Goal: Task Accomplishment & Management: Complete application form

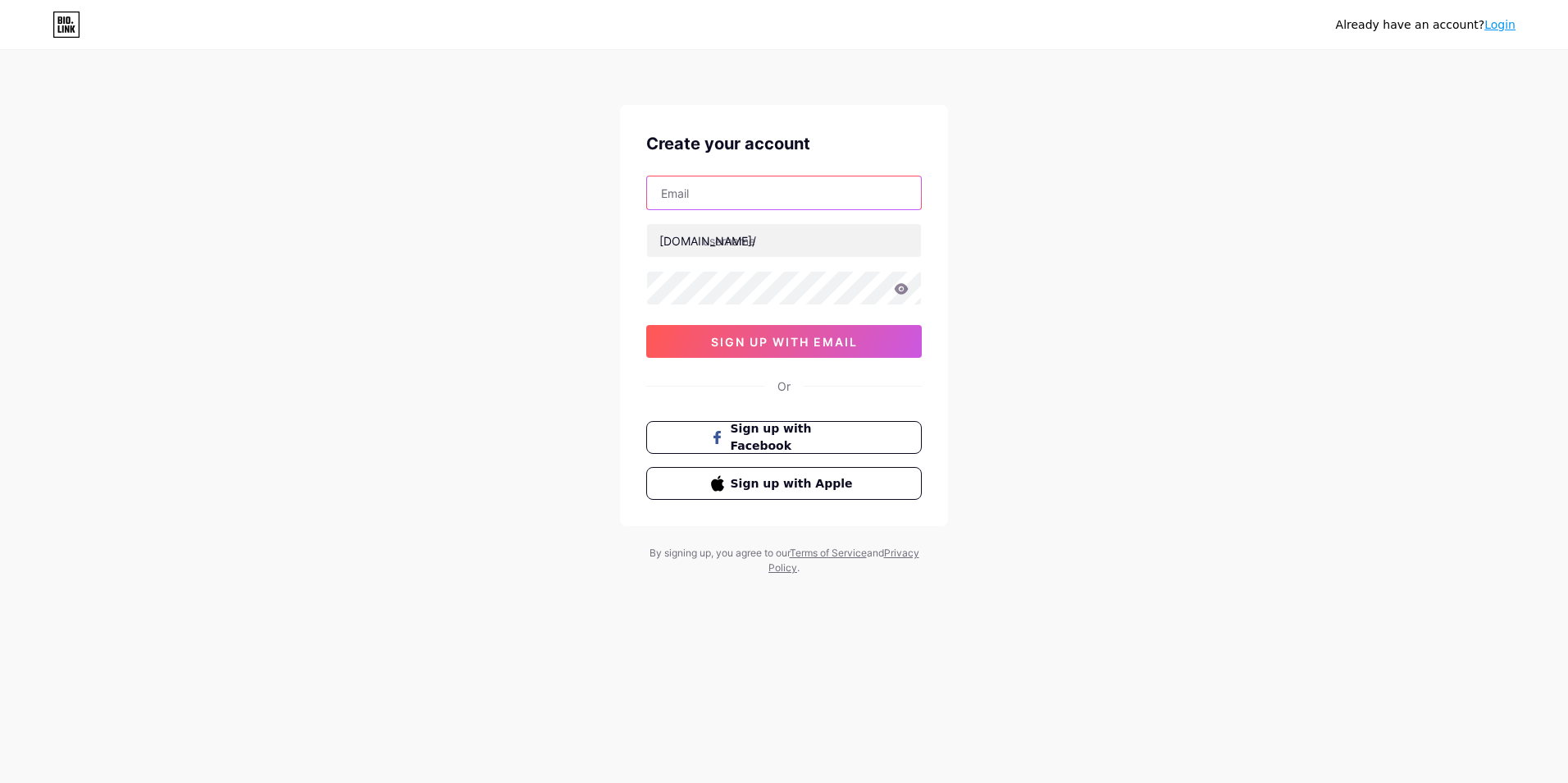
click at [750, 202] on input "text" at bounding box center [784, 193] width 274 height 33
type input "[EMAIL_ADDRESS][DOMAIN_NAME]"
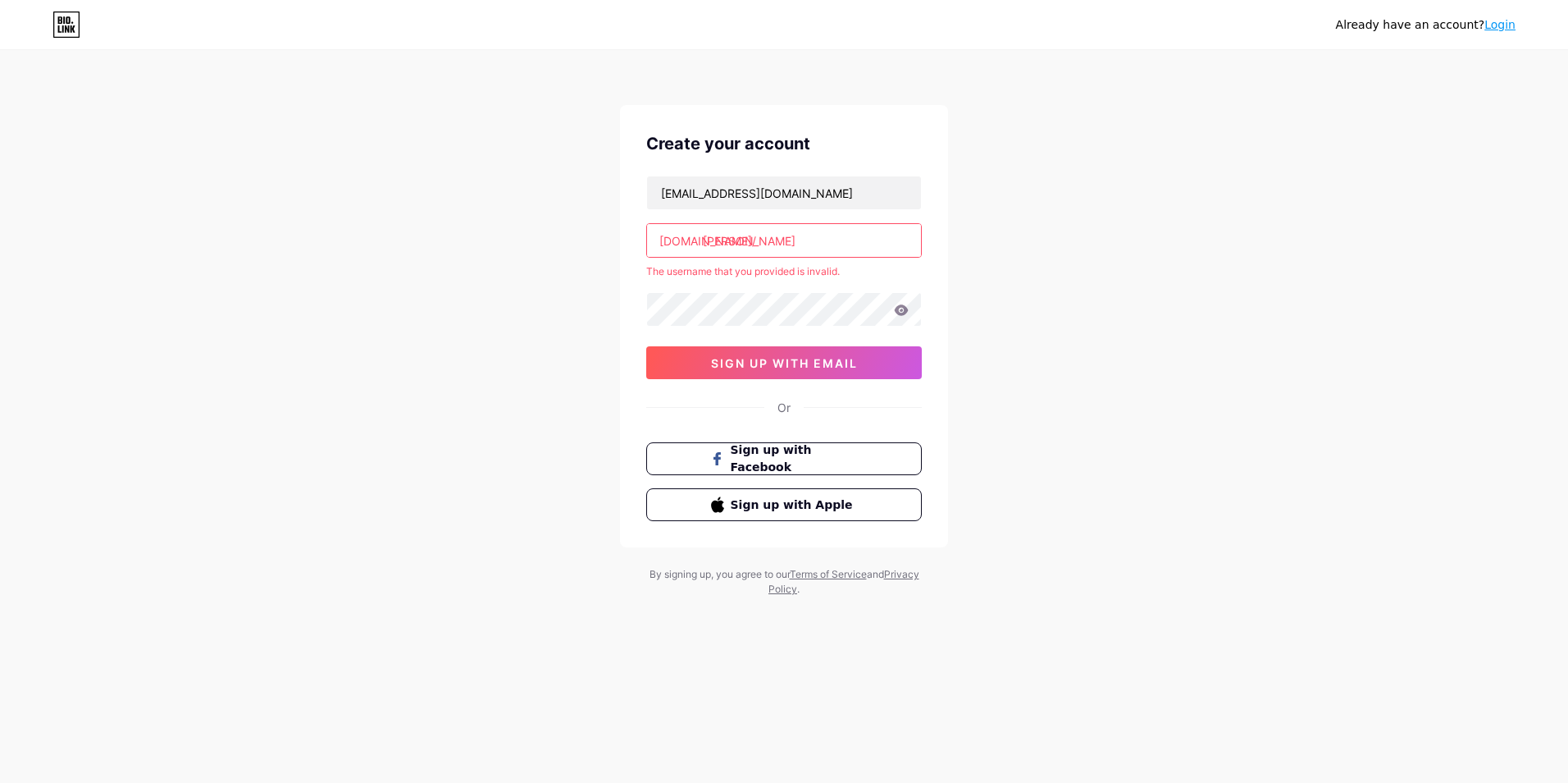
click at [807, 240] on input "[PERSON_NAME]" at bounding box center [784, 240] width 274 height 33
click at [751, 239] on input "[PERSON_NAME]" at bounding box center [784, 240] width 274 height 33
type input "v"
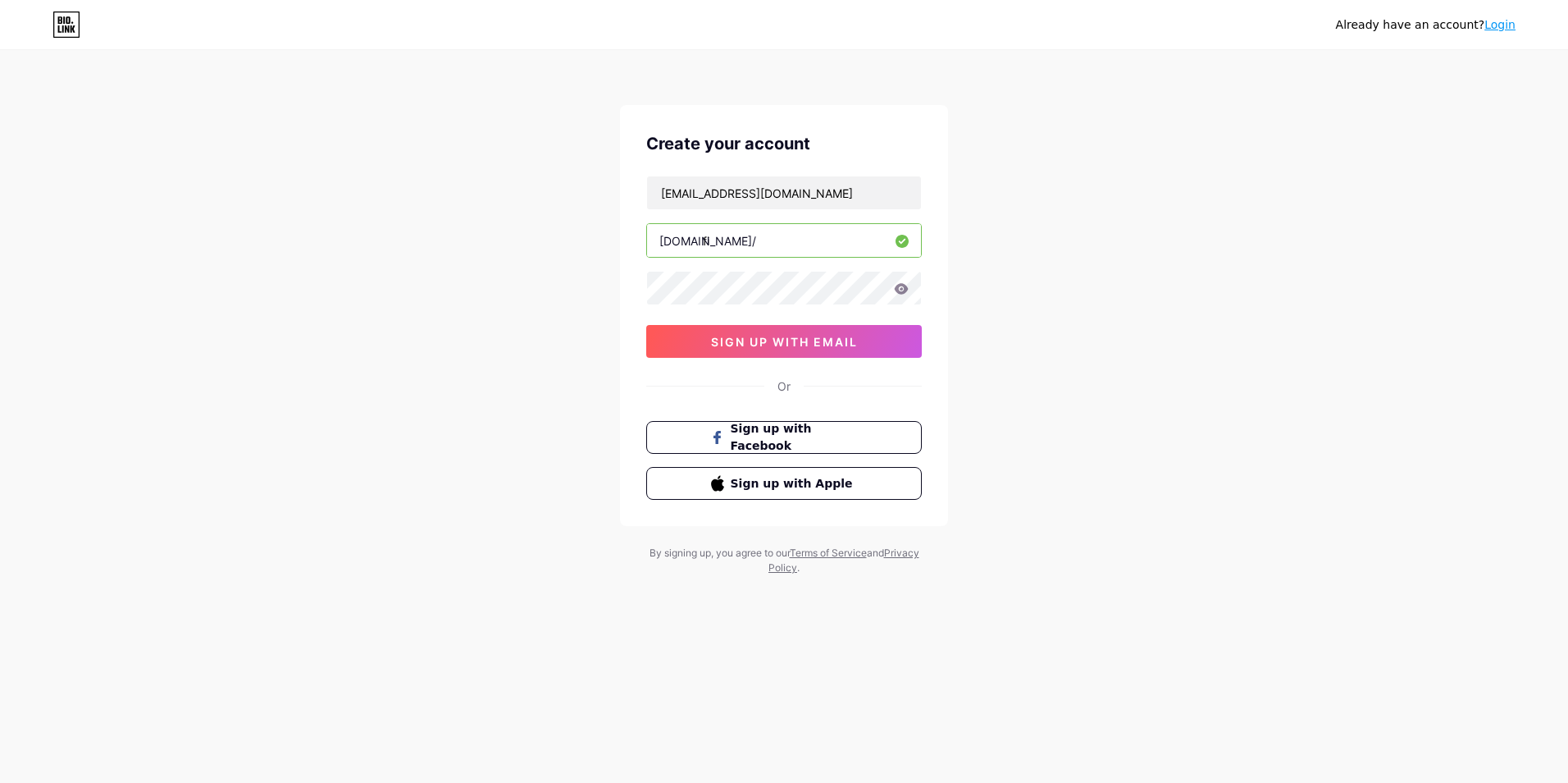
type input "f"
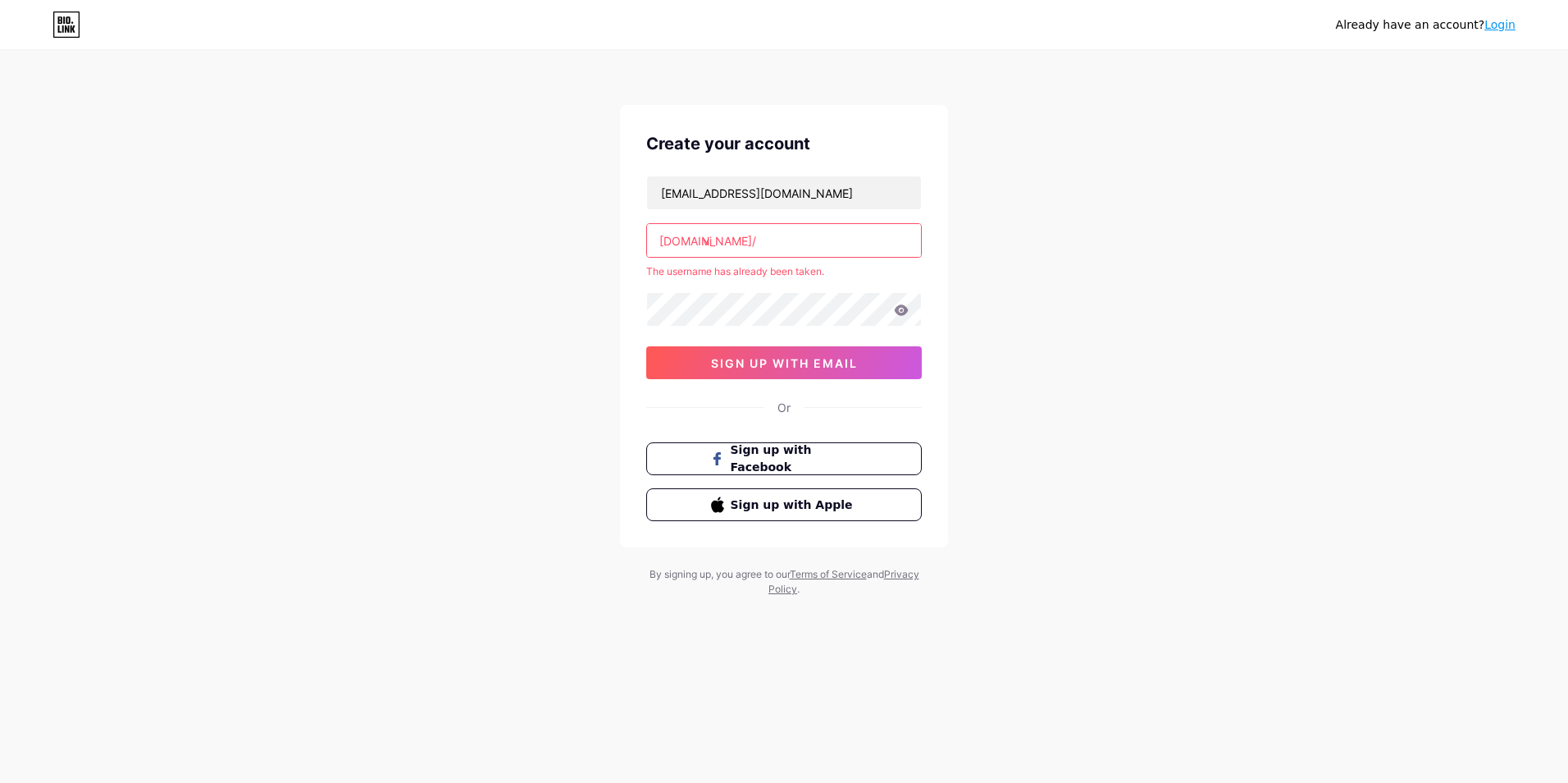
type input "v"
click at [820, 236] on input "[PERSON_NAME]" at bounding box center [784, 240] width 274 height 33
type input "v"
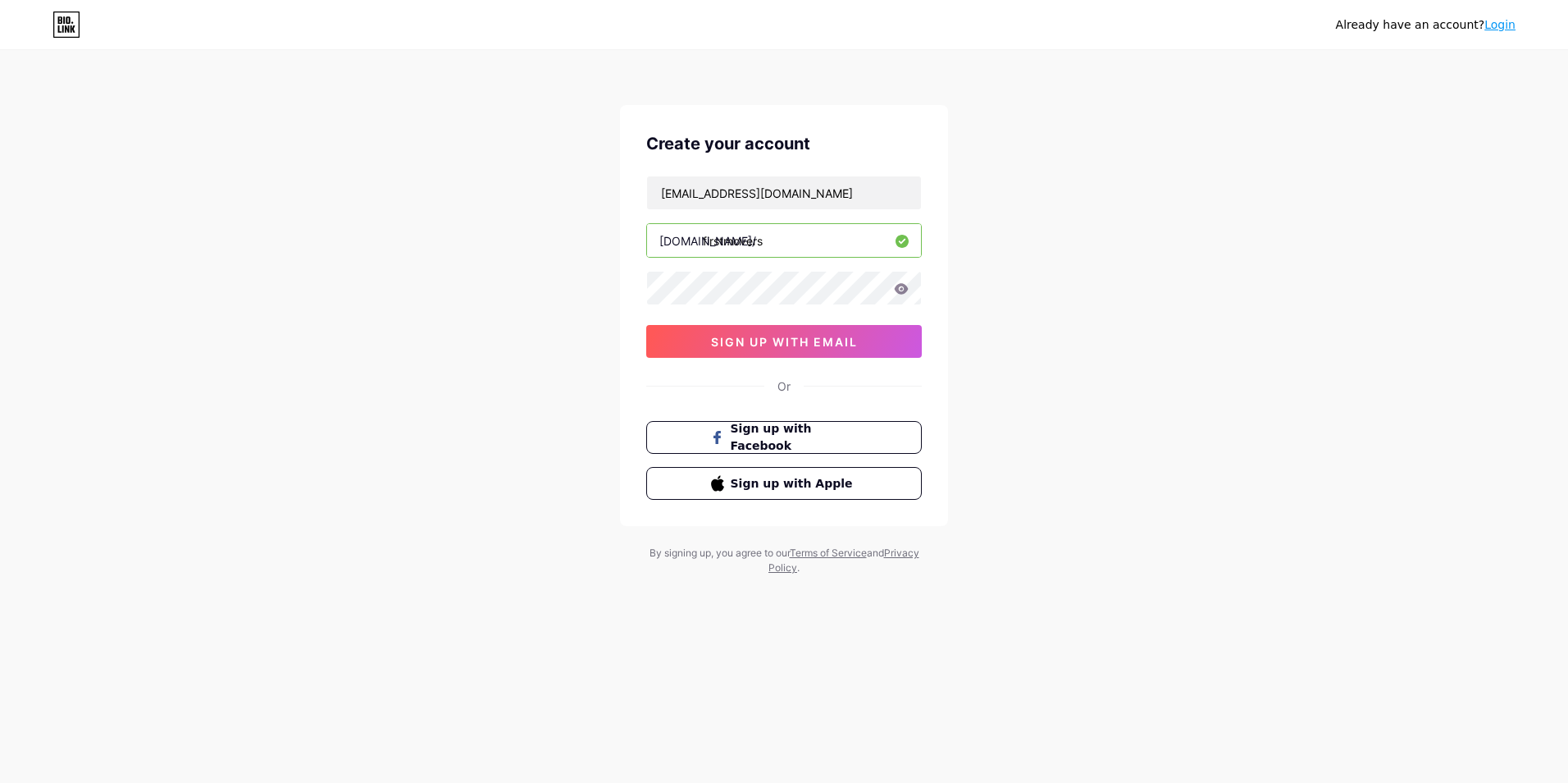
type input "firstmovers"
click at [902, 291] on icon at bounding box center [901, 288] width 15 height 11
click at [902, 291] on icon at bounding box center [900, 289] width 16 height 16
click at [902, 291] on icon at bounding box center [901, 288] width 15 height 11
click at [902, 291] on icon at bounding box center [900, 289] width 16 height 16
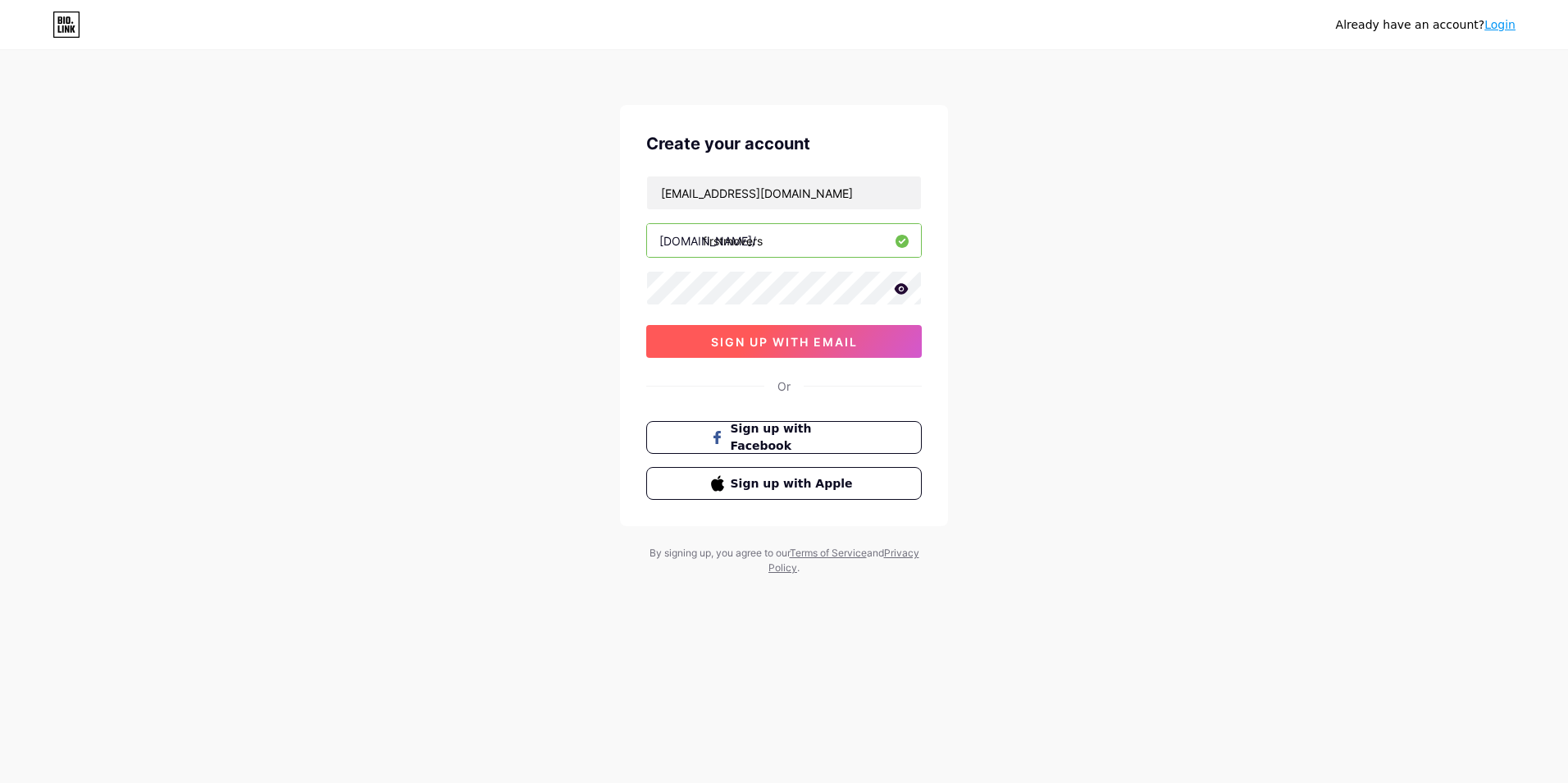
click at [822, 342] on span "sign up with email" at bounding box center [784, 342] width 147 height 14
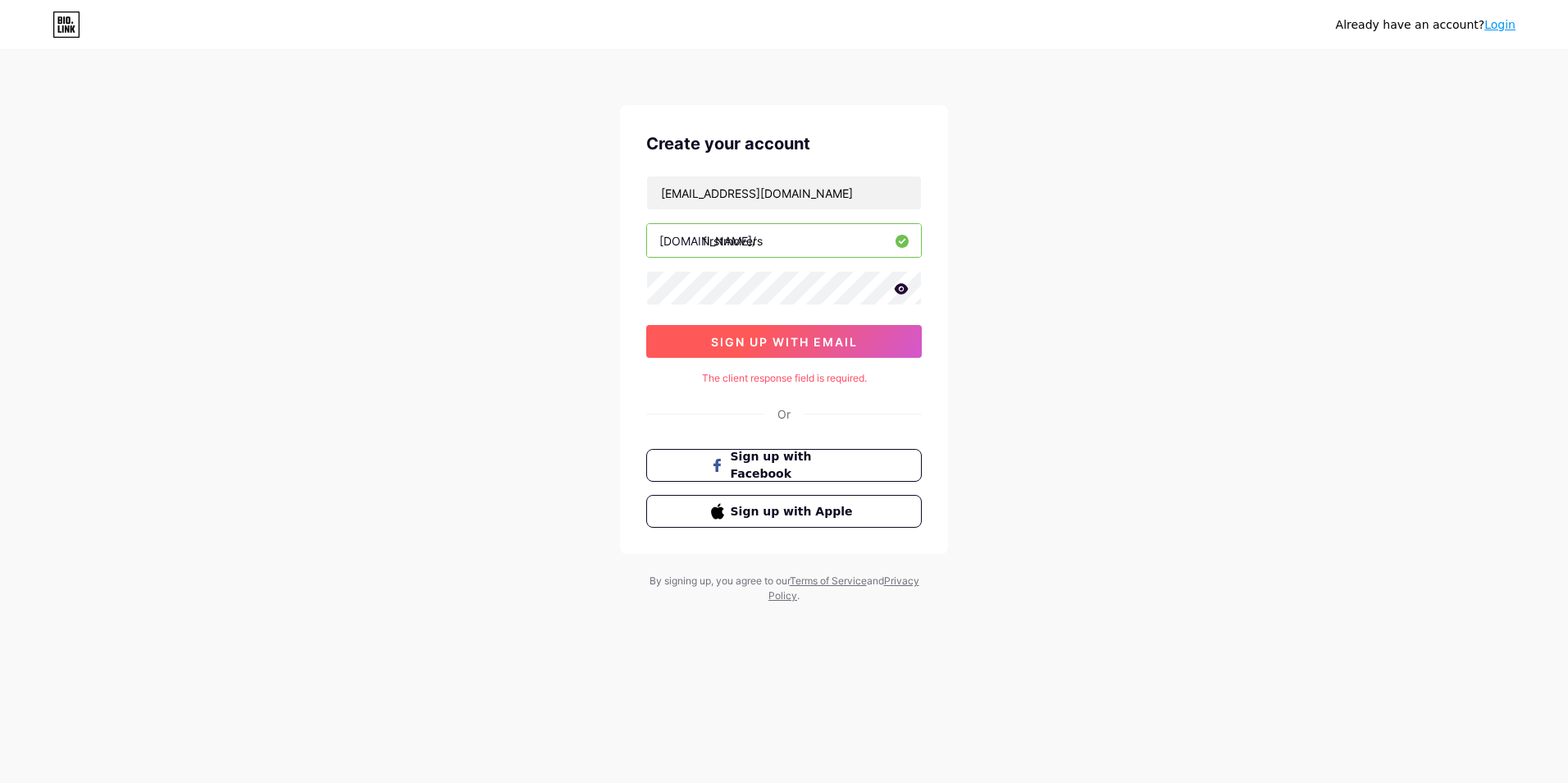
click at [813, 344] on span "sign up with email" at bounding box center [784, 342] width 147 height 14
click at [1067, 421] on div "Already have an account? Login Create your account [EMAIL_ADDRESS][DOMAIN_NAME]…" at bounding box center [784, 327] width 1568 height 655
click at [768, 376] on div "E" at bounding box center [784, 378] width 275 height 15
click at [614, 289] on div "Already have an account? Login Create your account [EMAIL_ADDRESS][DOMAIN_NAME]…" at bounding box center [784, 327] width 1568 height 655
click at [779, 249] on input "firstmovers" at bounding box center [784, 240] width 274 height 33
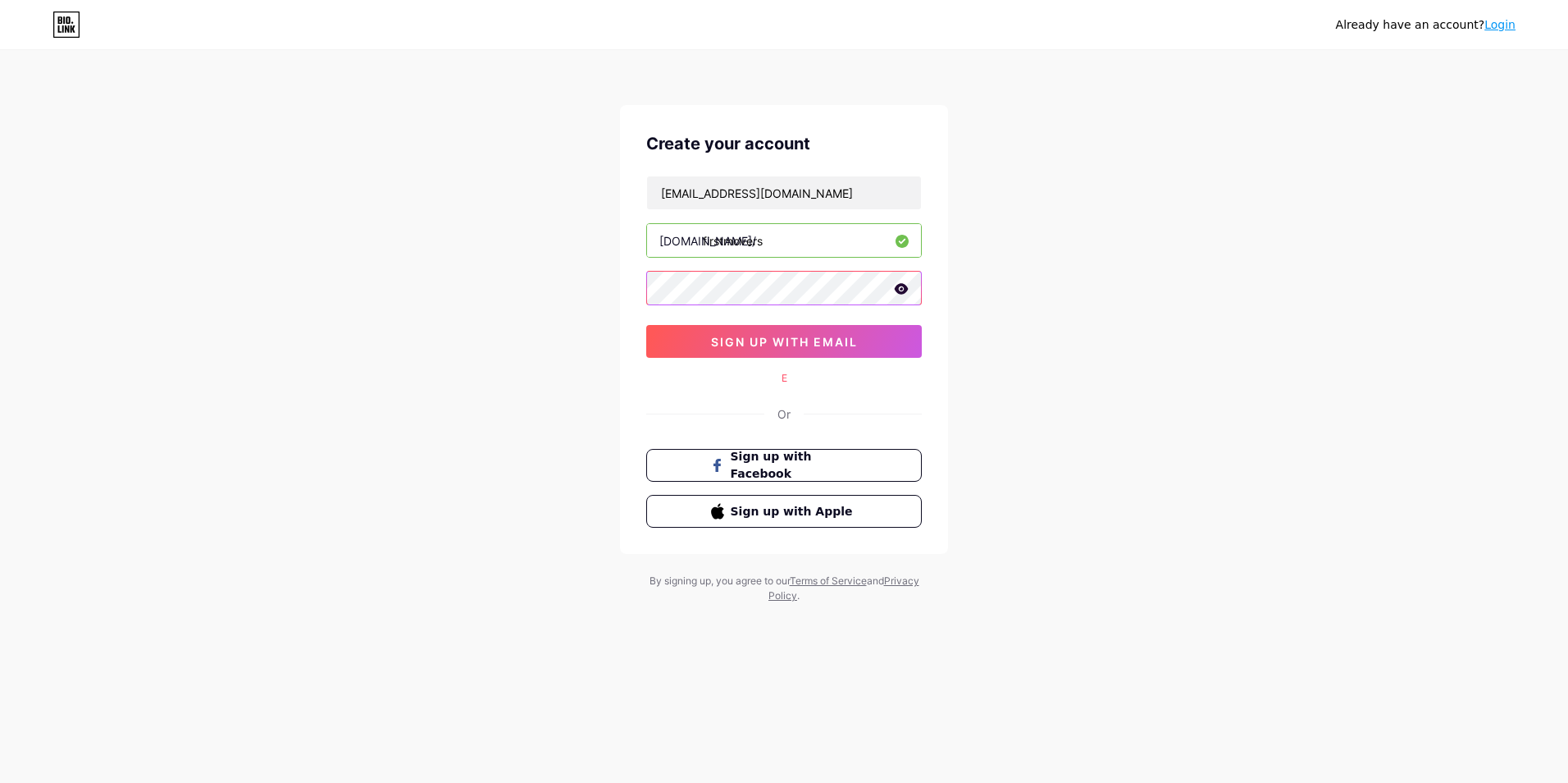
click at [644, 287] on div "Create your account [EMAIL_ADDRESS][DOMAIN_NAME] [DOMAIN_NAME]/ firstmovers sig…" at bounding box center [784, 330] width 328 height 449
click at [1001, 483] on div "Already have an account? Login Create your account [EMAIL_ADDRESS][DOMAIN_NAME]…" at bounding box center [784, 327] width 1568 height 655
drag, startPoint x: 799, startPoint y: 195, endPoint x: 624, endPoint y: 197, distance: 175.0
click at [627, 194] on div "Create your account [EMAIL_ADDRESS][DOMAIN_NAME] [DOMAIN_NAME]/ firstmovers sig…" at bounding box center [784, 330] width 328 height 449
click at [809, 347] on span "sign up with email" at bounding box center [784, 342] width 147 height 14
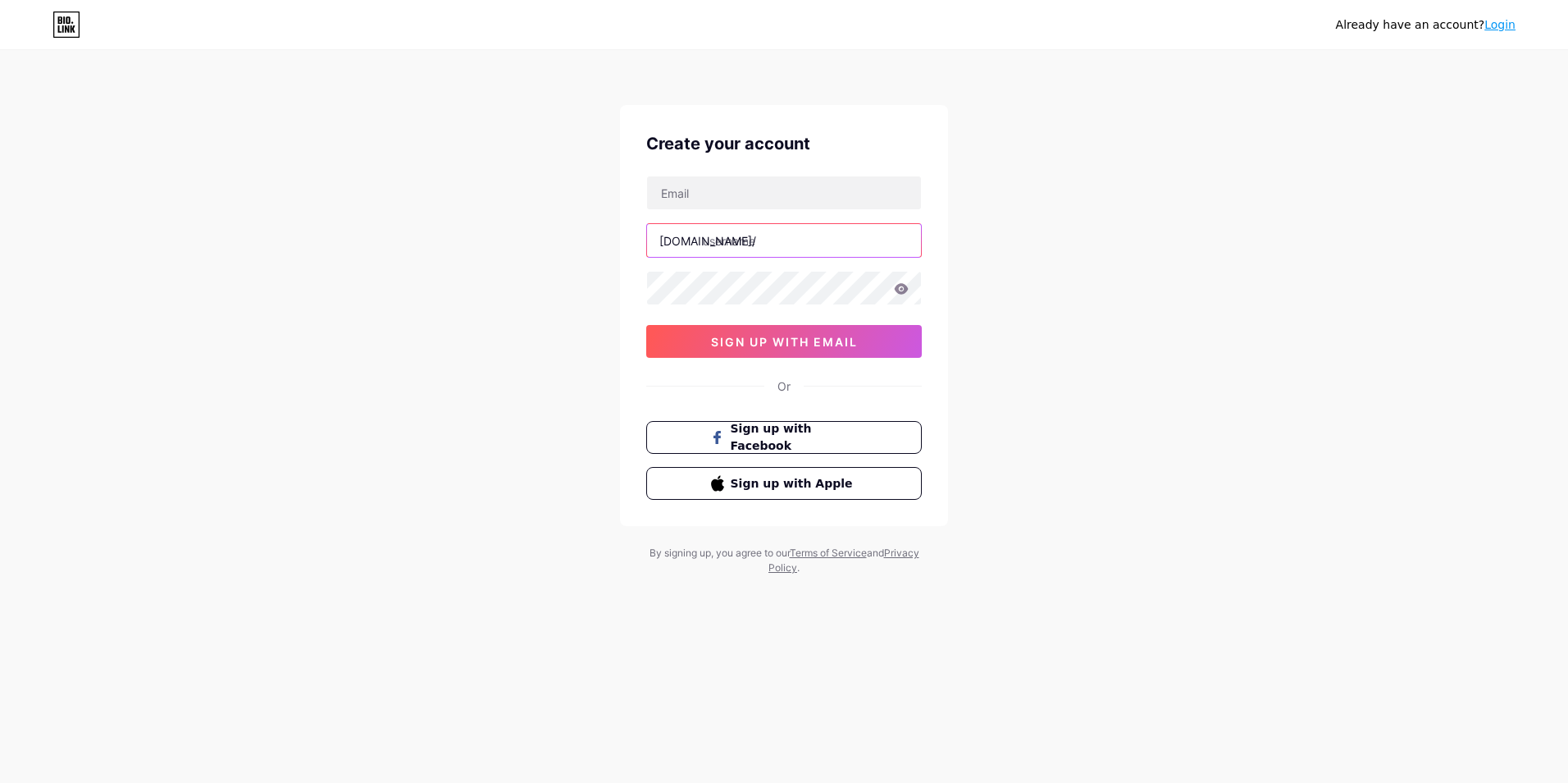
click at [759, 237] on input "text" at bounding box center [784, 240] width 274 height 33
click at [745, 202] on input "text" at bounding box center [784, 193] width 274 height 33
type input "[EMAIL_ADDRESS][DOMAIN_NAME]"
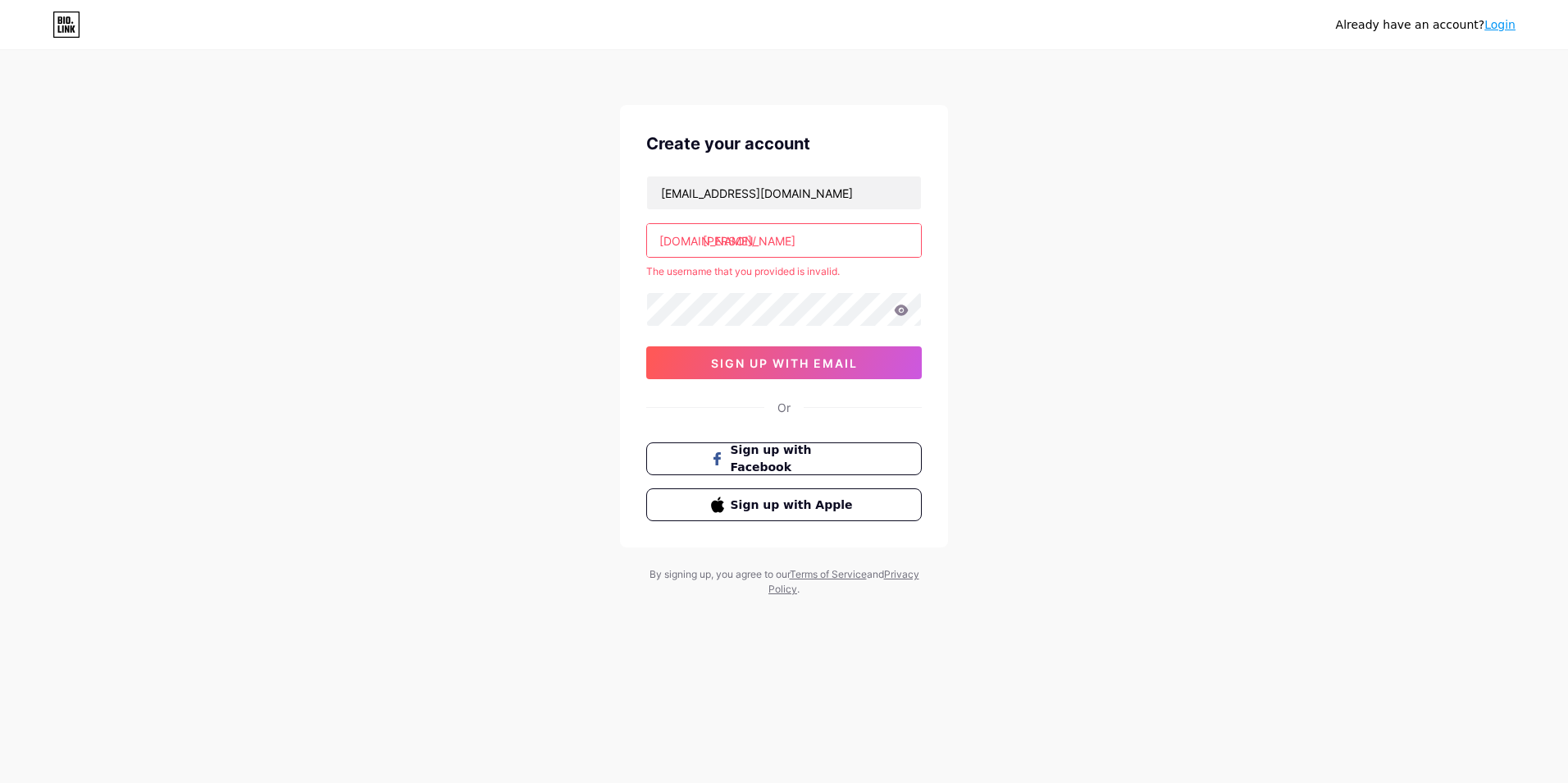
click at [811, 245] on input "[PERSON_NAME]" at bounding box center [784, 240] width 274 height 33
type input "v"
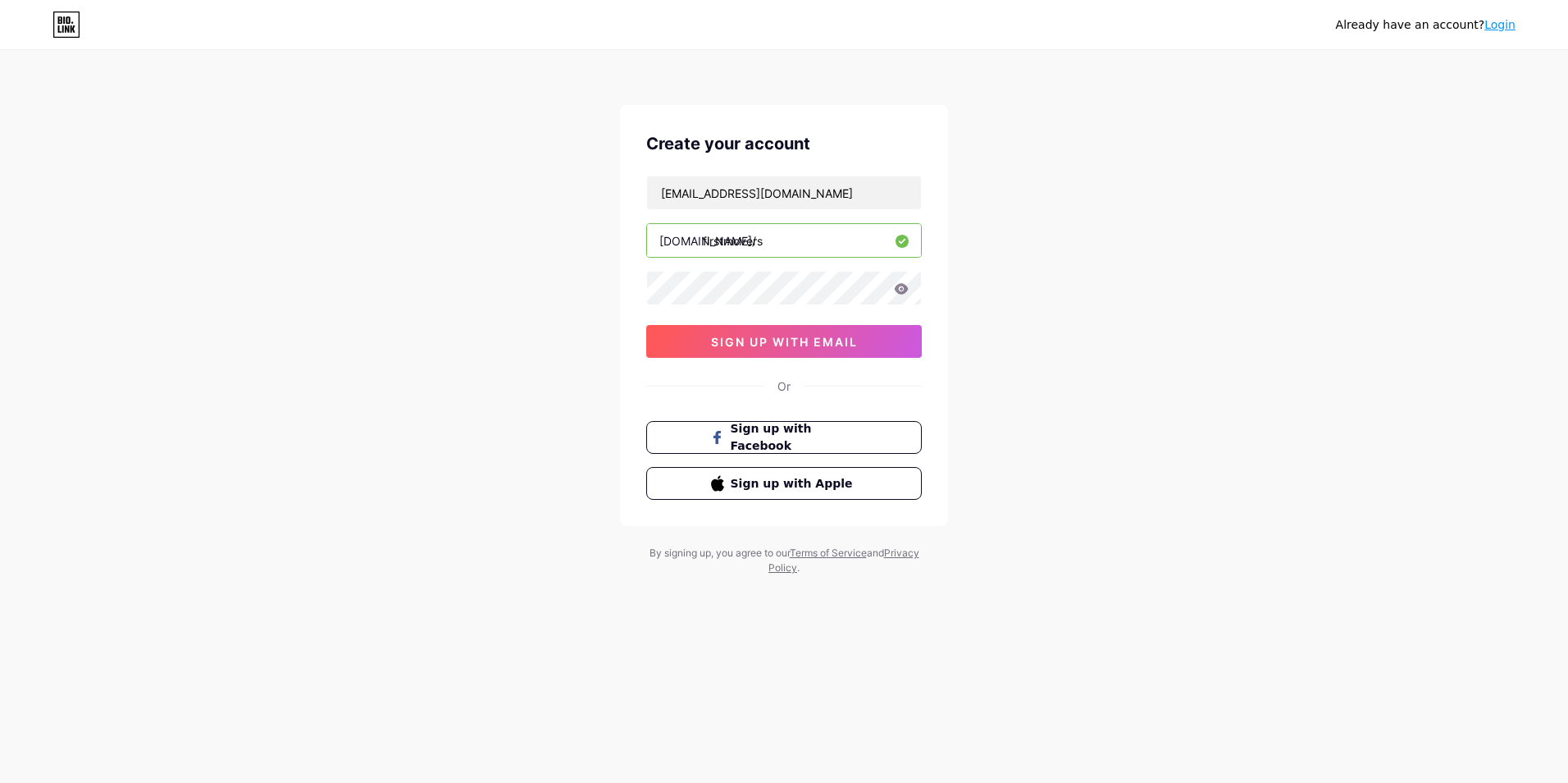
type input "firstmovers"
click at [817, 342] on span "sign up with email" at bounding box center [784, 342] width 147 height 14
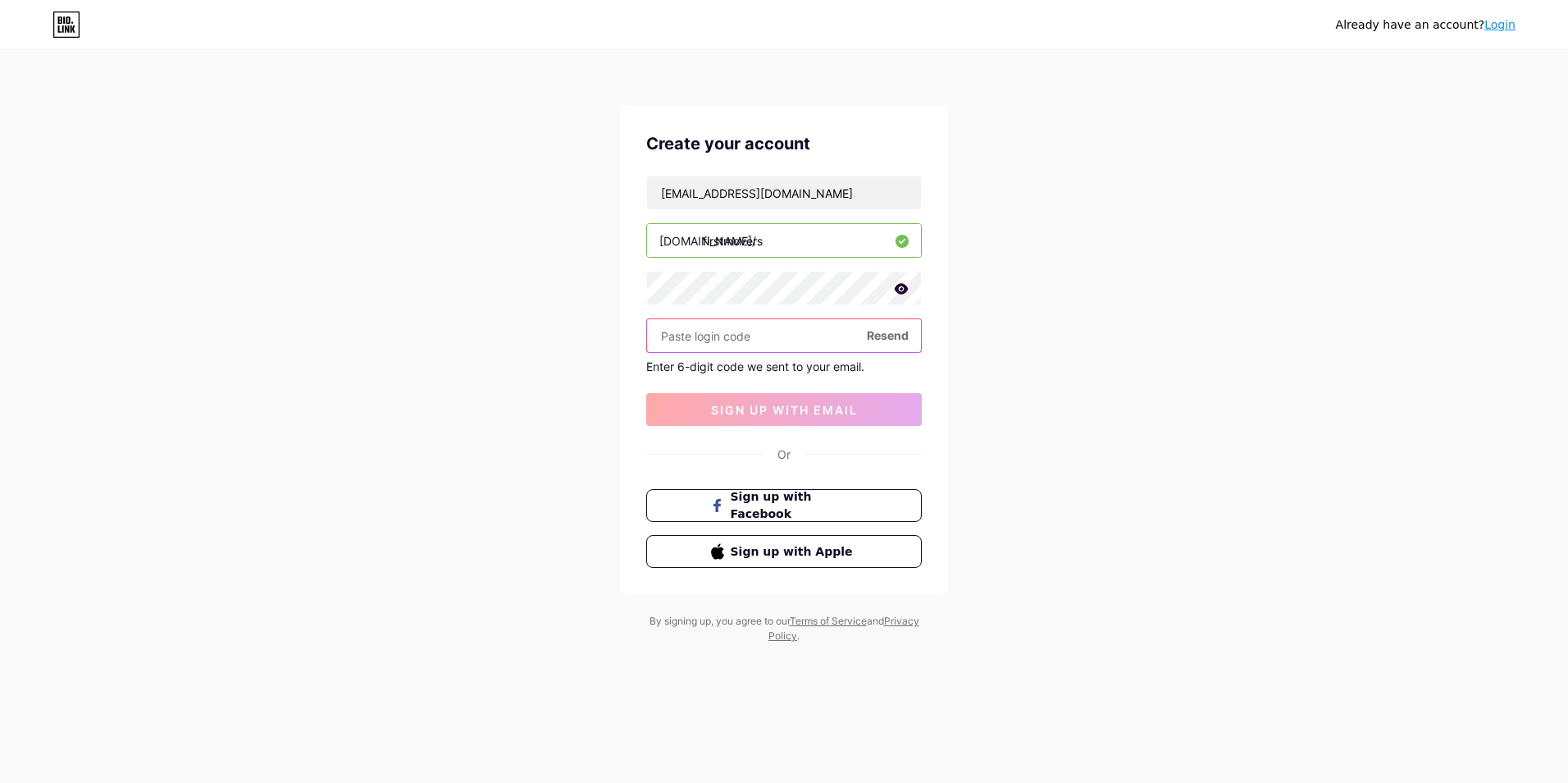
paste input "317092"
type input "317092"
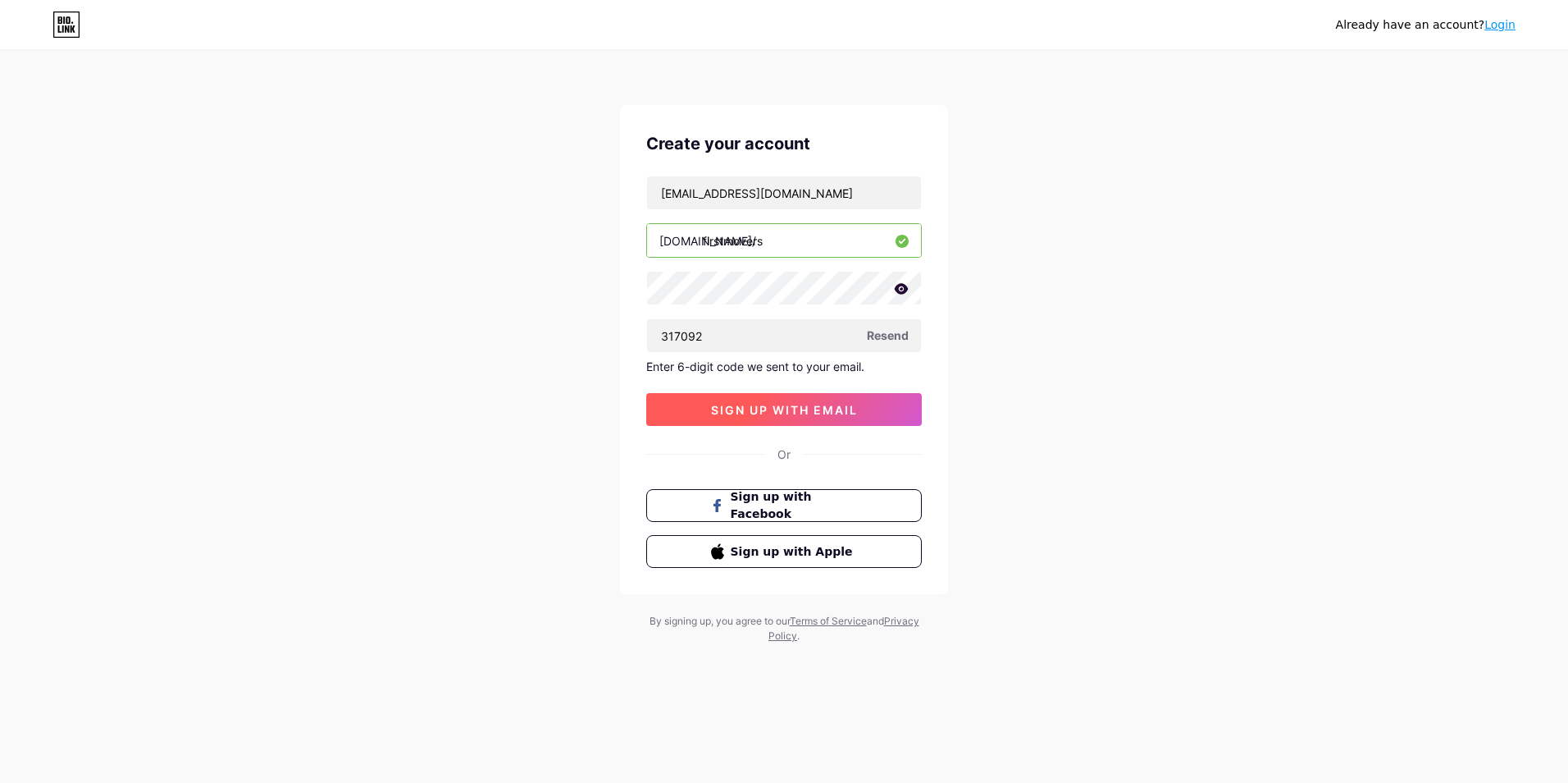
click at [820, 415] on span "sign up with email" at bounding box center [784, 410] width 147 height 14
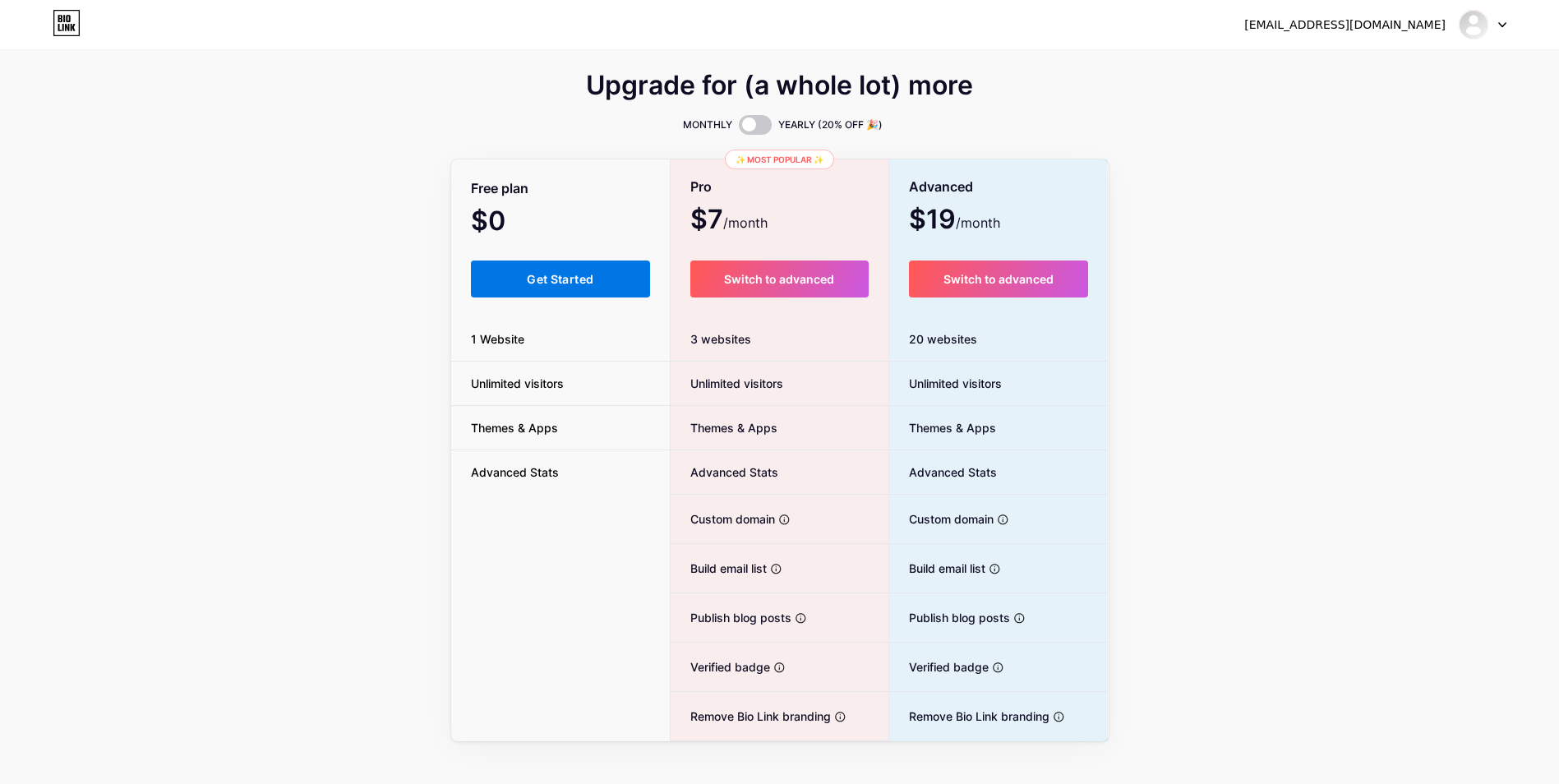
click at [590, 284] on span "Get Started" at bounding box center [559, 279] width 67 height 14
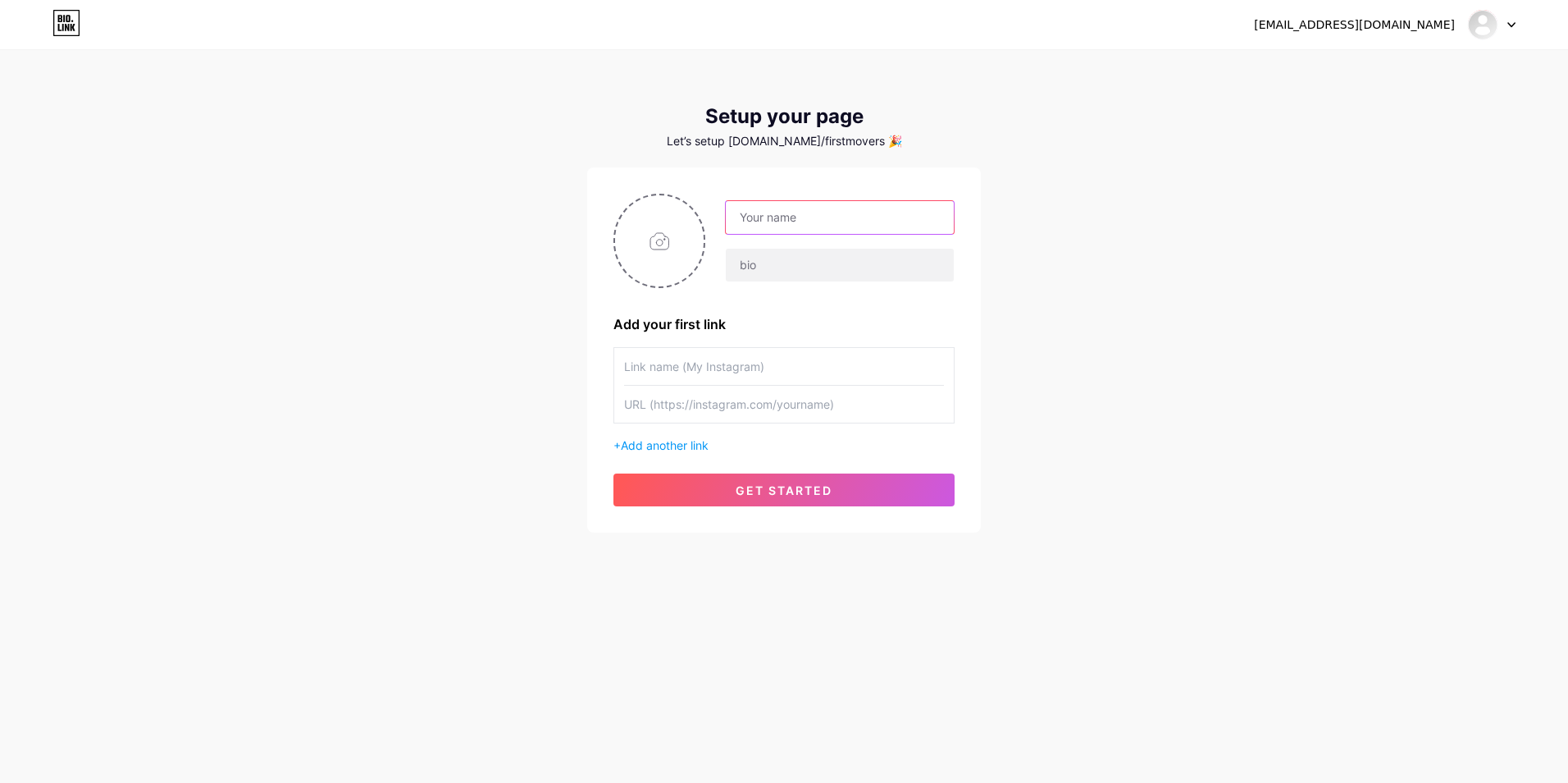
click at [794, 220] on input "text" at bounding box center [840, 218] width 228 height 33
type input "Vincent Troutman"
click at [690, 447] on span "Add another link" at bounding box center [664, 445] width 88 height 14
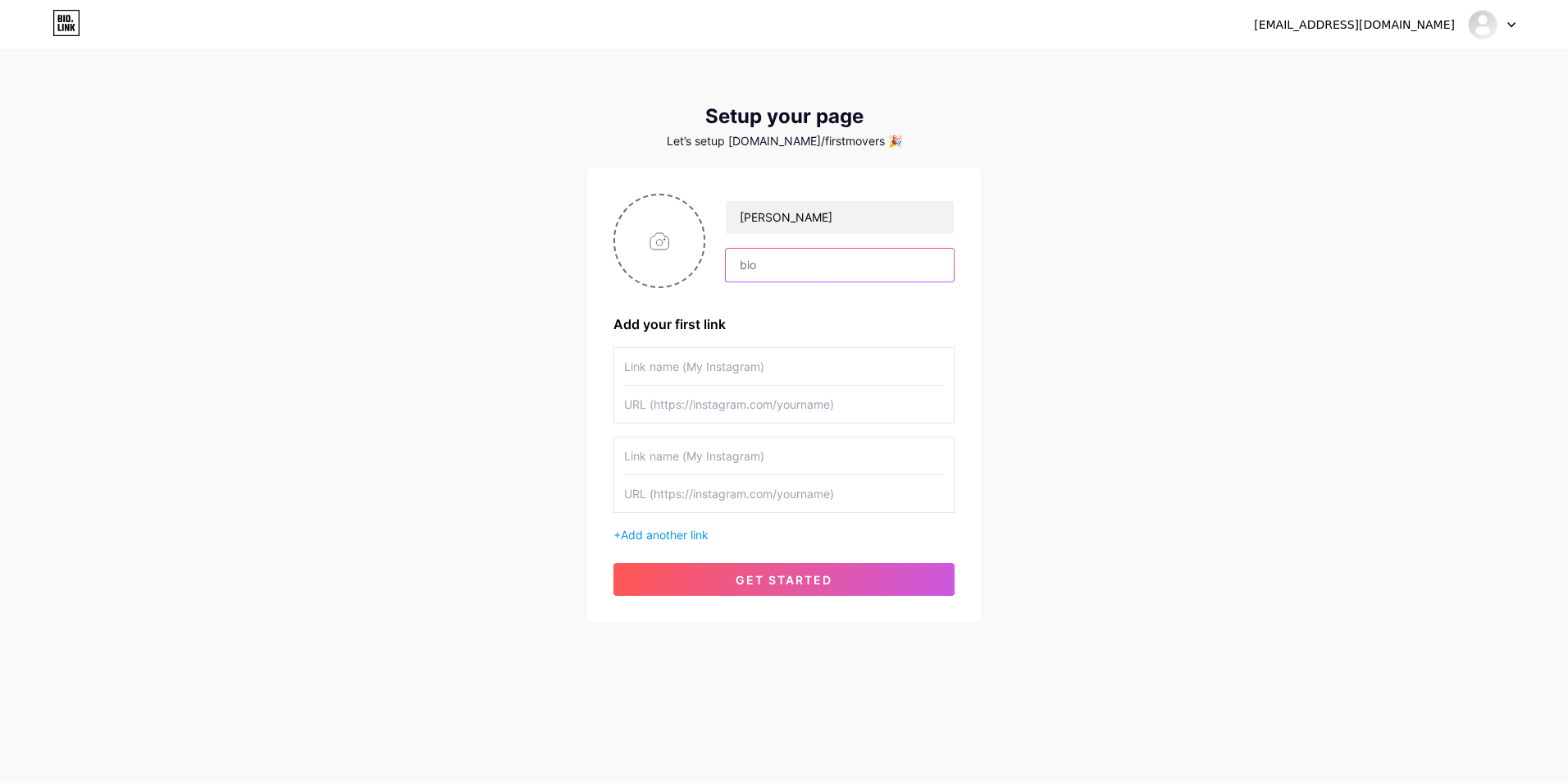
click at [782, 257] on input "text" at bounding box center [840, 265] width 228 height 33
drag, startPoint x: 753, startPoint y: 272, endPoint x: 1061, endPoint y: 340, distance: 315.4
click at [1061, 338] on div "first2join@gmail.com Dashboard Logout Setup your page Let’s setup bio.link/firs…" at bounding box center [784, 337] width 1568 height 674
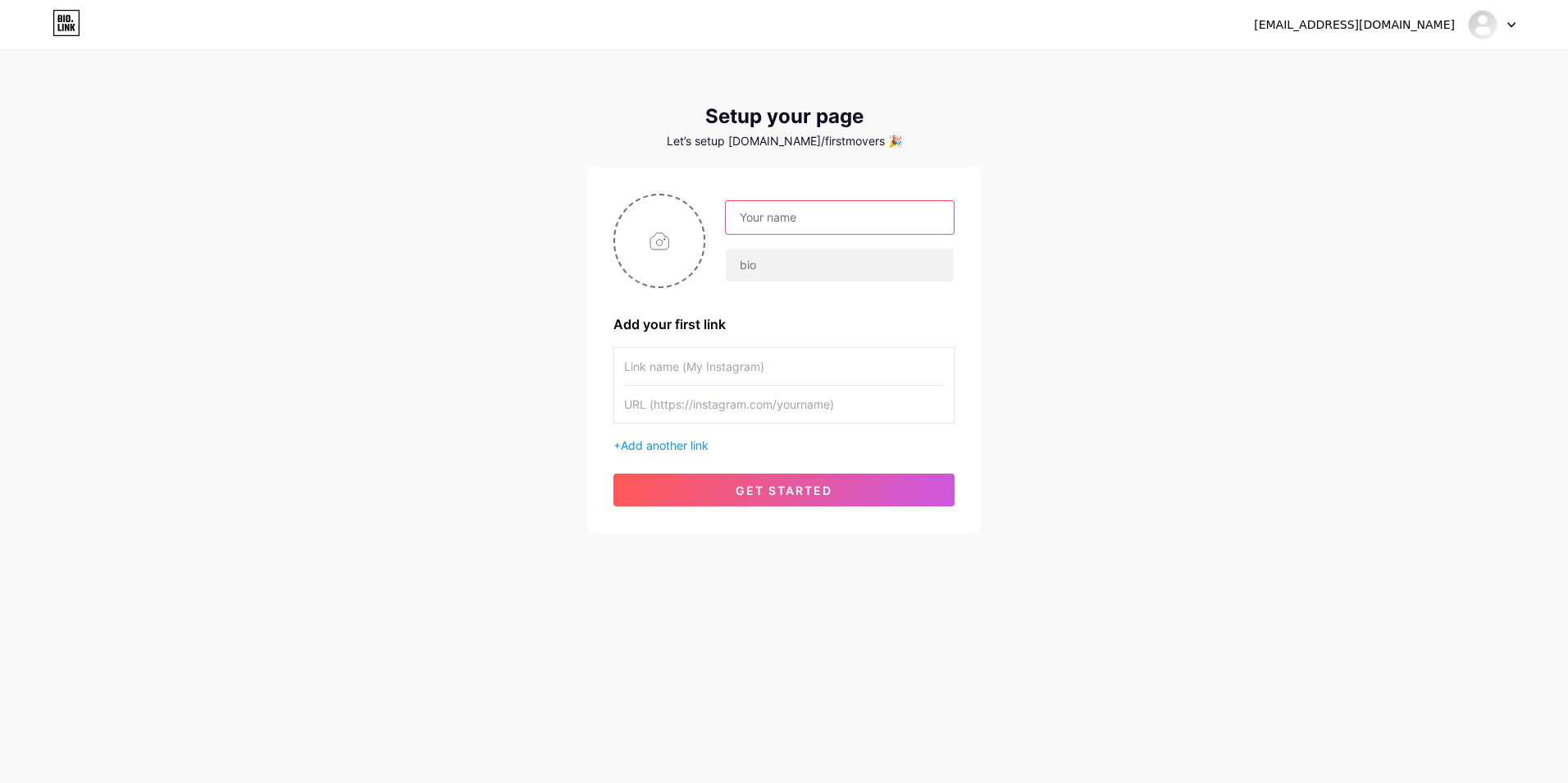
click at [801, 217] on input "text" at bounding box center [840, 218] width 228 height 33
type input "Vincent Troutman"
click at [771, 404] on input "text" at bounding box center [784, 404] width 320 height 37
paste input "https://www.getlev.ai/102703"
type input "https://www.getlev.ai/102703"
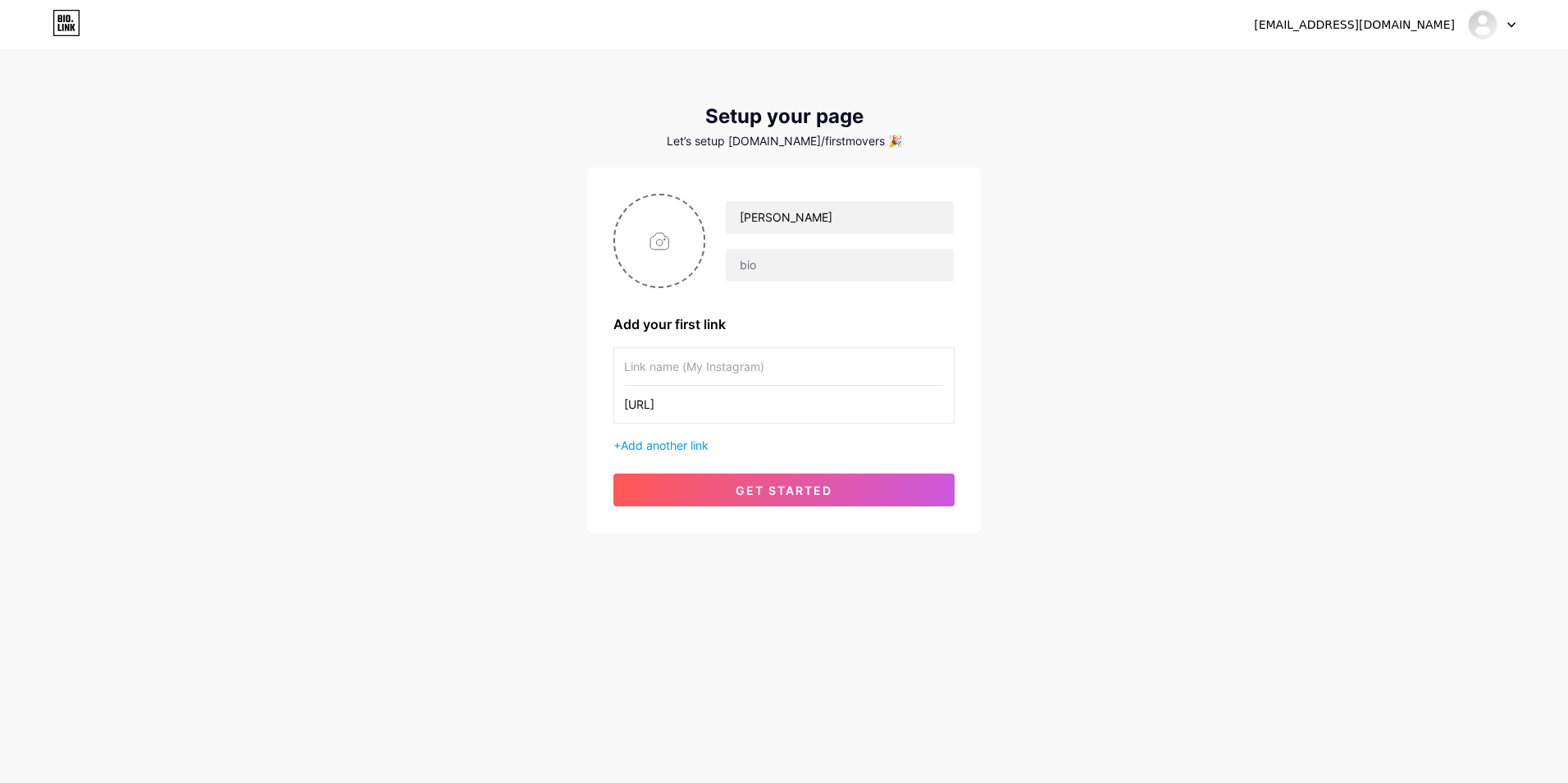
click at [770, 372] on input "text" at bounding box center [784, 366] width 320 height 37
type input "Vincent Troutman"
click at [808, 483] on span "get started" at bounding box center [784, 490] width 97 height 14
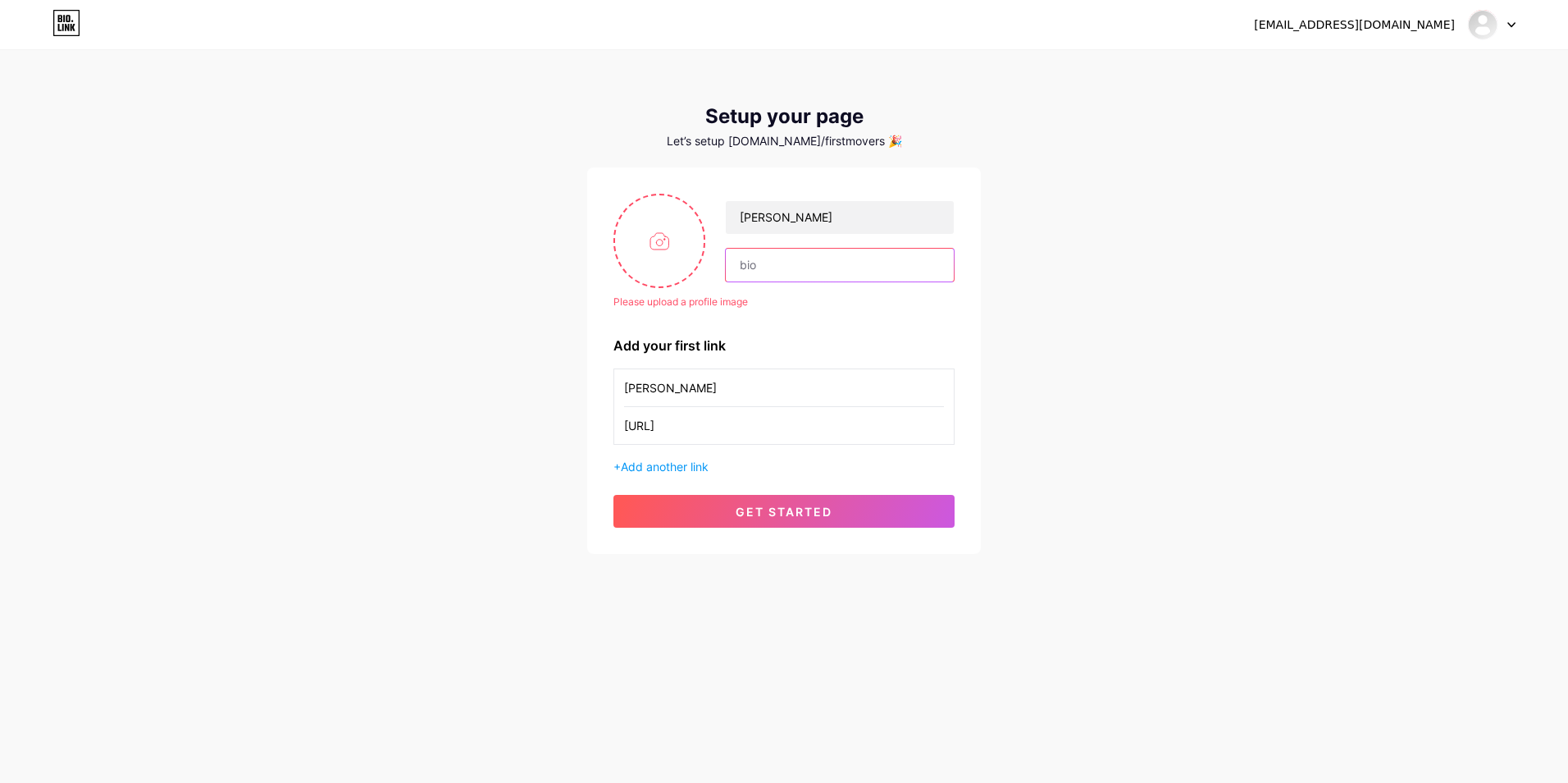
click at [766, 267] on input "text" at bounding box center [840, 265] width 228 height 33
type input "f"
type input "1"
click at [732, 380] on input "Vincent Troutman" at bounding box center [784, 388] width 320 height 37
click at [1509, 22] on icon at bounding box center [1512, 25] width 9 height 6
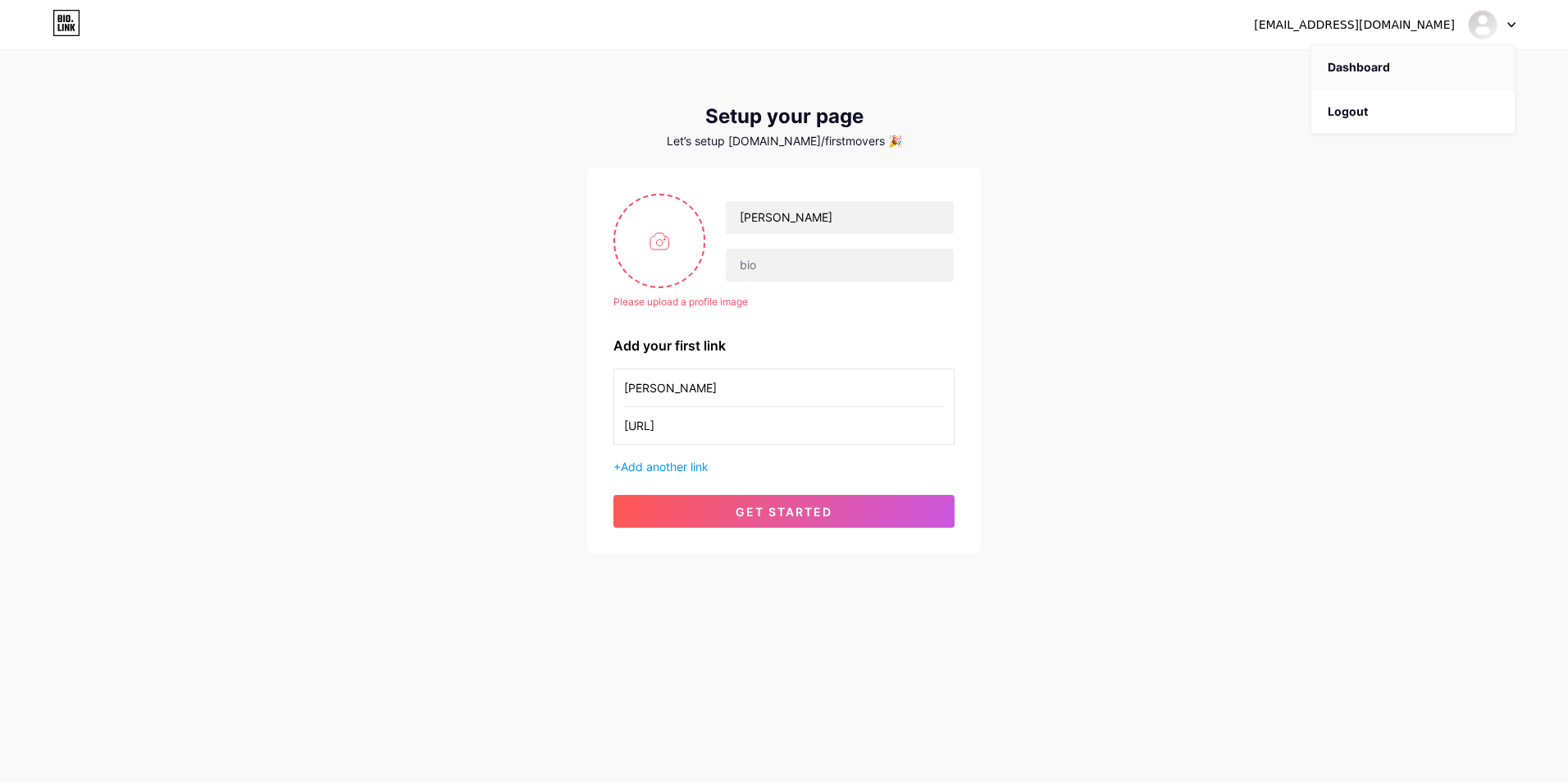
click at [1363, 66] on link "Dashboard" at bounding box center [1414, 66] width 204 height 44
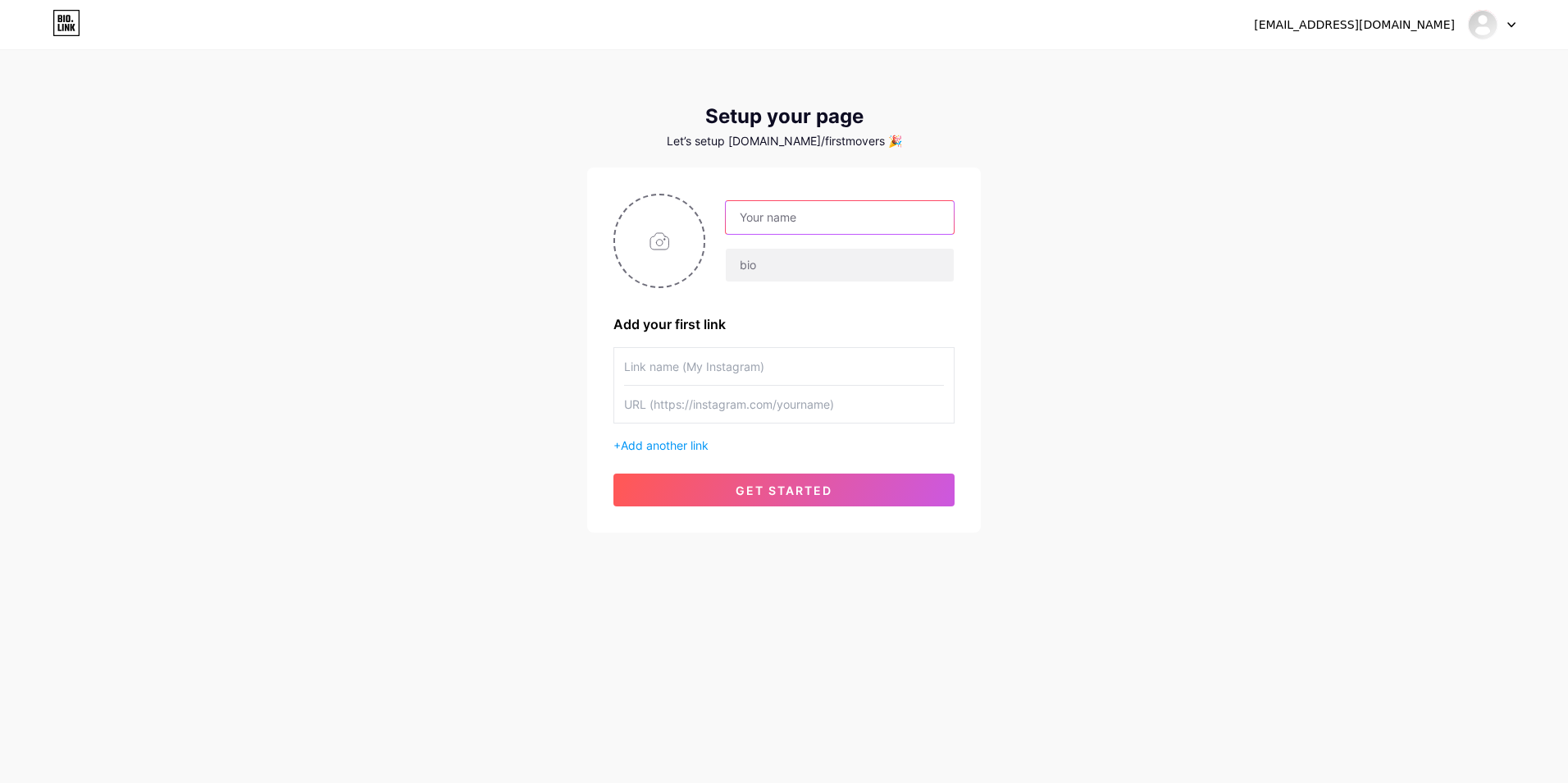
click at [778, 219] on input "text" at bounding box center [840, 218] width 228 height 33
type input "Vincent Troutman"
drag, startPoint x: 770, startPoint y: 369, endPoint x: 625, endPoint y: 367, distance: 145.0
click at [625, 367] on input "text" at bounding box center [784, 366] width 320 height 37
